Goal: Check status: Check status

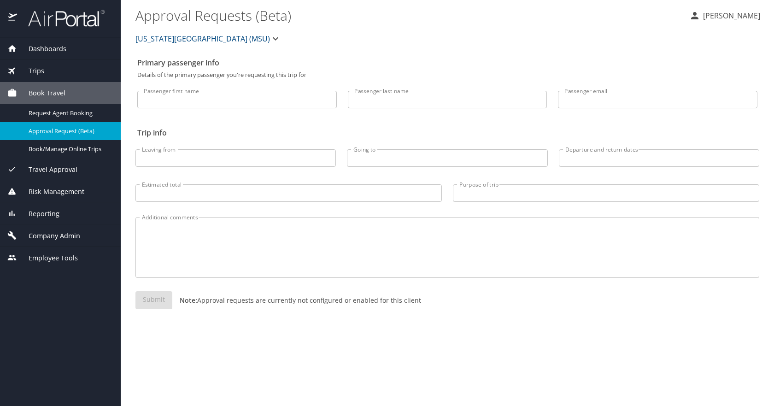
click at [47, 43] on div "Dashboards" at bounding box center [60, 49] width 121 height 22
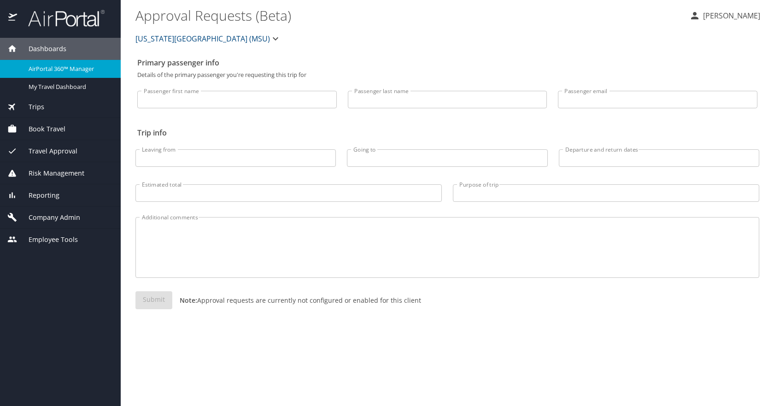
click at [57, 67] on span "AirPortal 360™ Manager" at bounding box center [69, 69] width 81 height 9
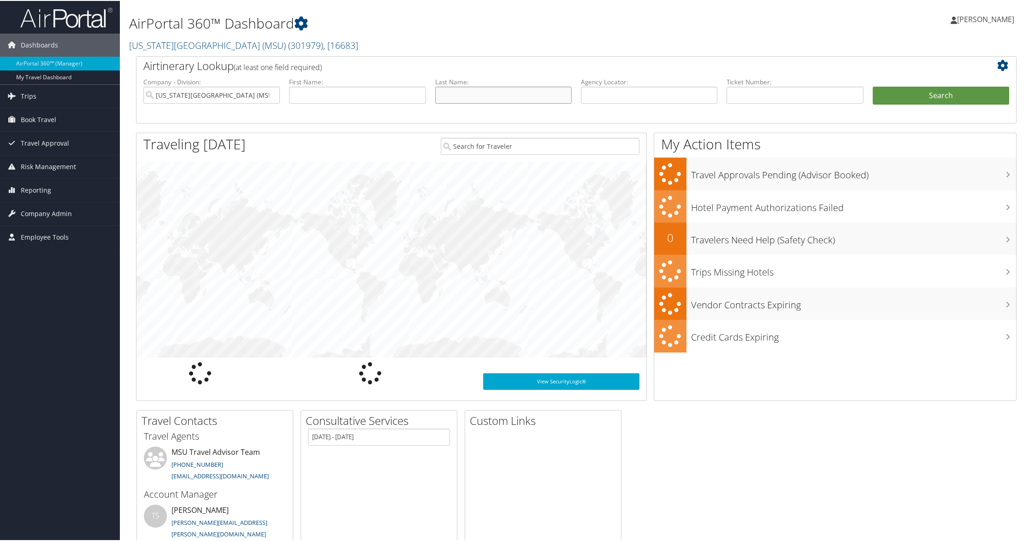
click at [475, 96] on input "text" at bounding box center [503, 94] width 136 height 17
paste input "[PERSON_NAME]"
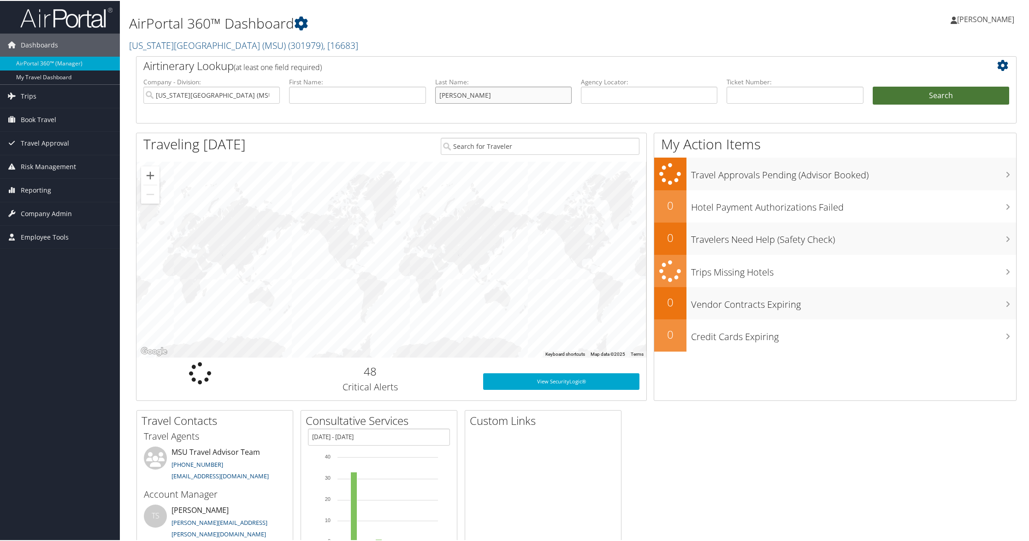
type input "[PERSON_NAME]"
click at [943, 92] on button "Search" at bounding box center [941, 95] width 136 height 18
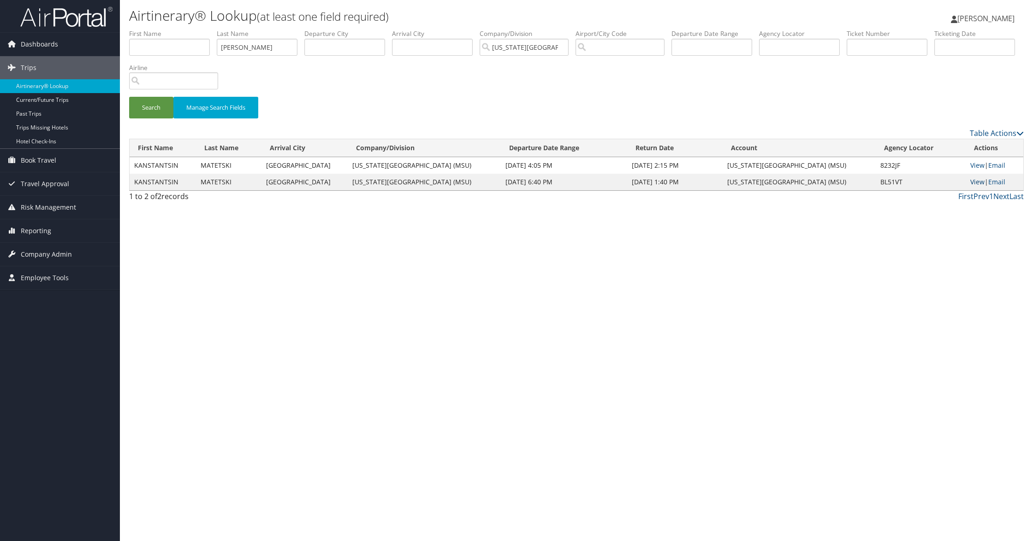
click at [974, 182] on link "View" at bounding box center [977, 181] width 14 height 9
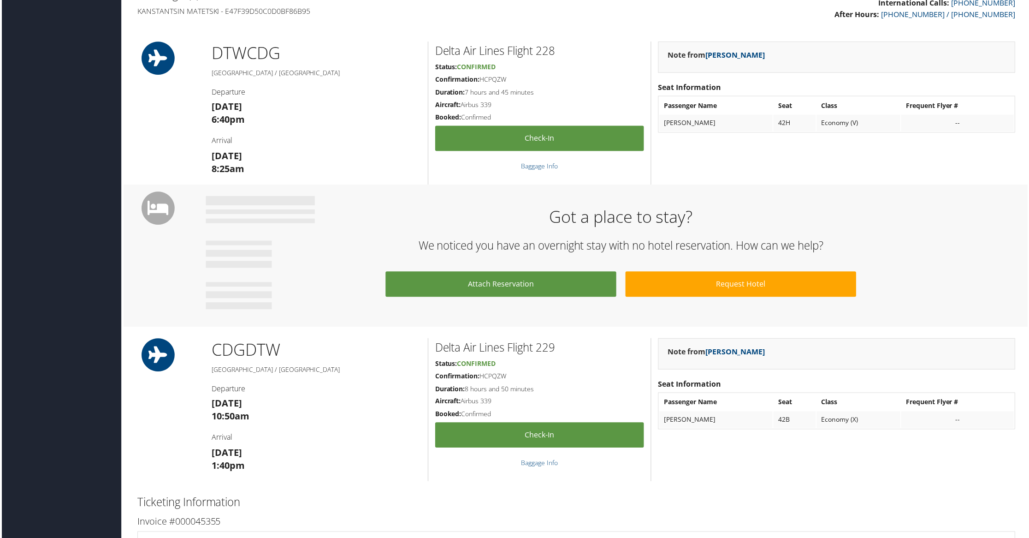
scroll to position [386, 5]
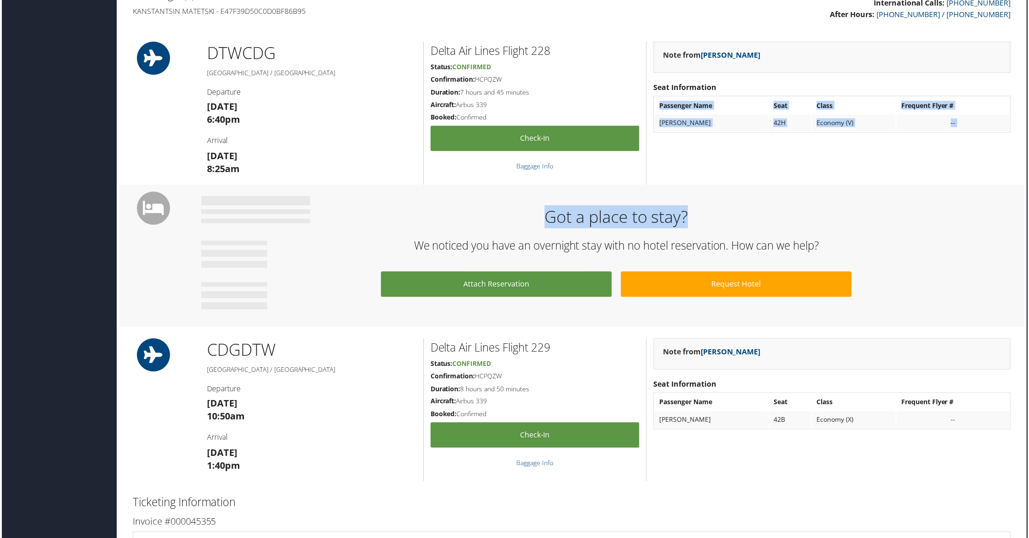
drag, startPoint x: 1028, startPoint y: 213, endPoint x: 1031, endPoint y: 80, distance: 133.3
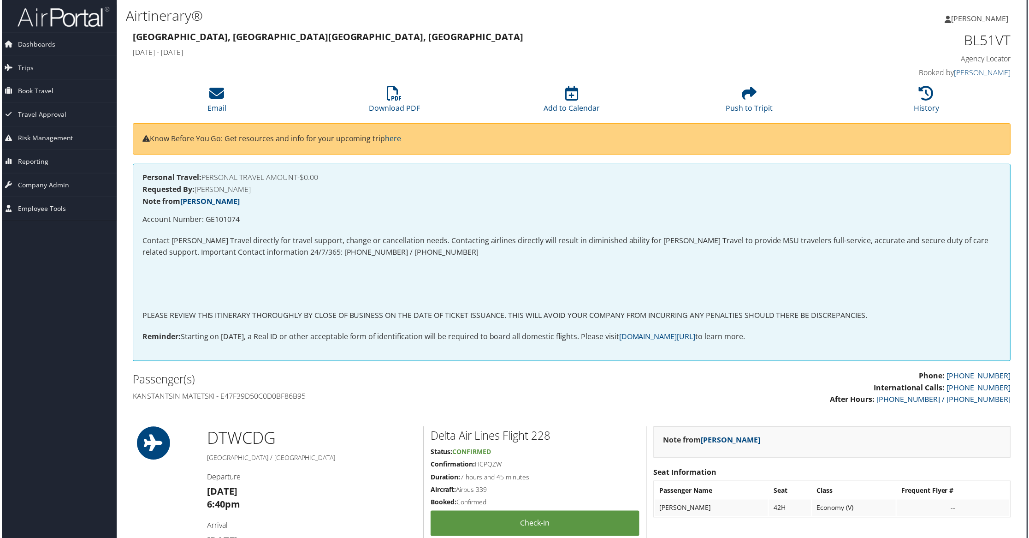
click at [668, 52] on h4 "Wed 02 Jul 2025 - Sun 13 Jul 2025" at bounding box center [459, 52] width 657 height 10
click at [394, 101] on icon at bounding box center [393, 93] width 15 height 15
